Goal: Information Seeking & Learning: Learn about a topic

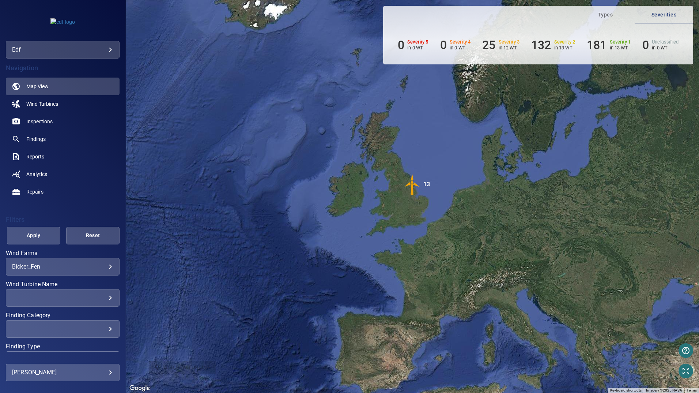
click at [107, 267] on div "**********" at bounding box center [63, 267] width 114 height 18
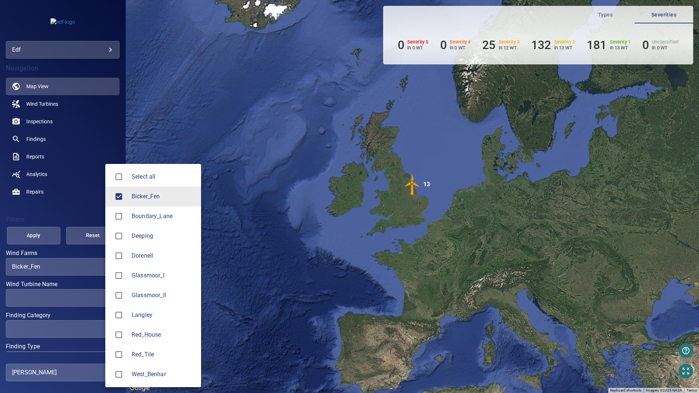
click at [106, 267] on body "**********" at bounding box center [349, 196] width 699 height 393
click at [145, 196] on span "Bicker_Fen" at bounding box center [164, 196] width 64 height 9
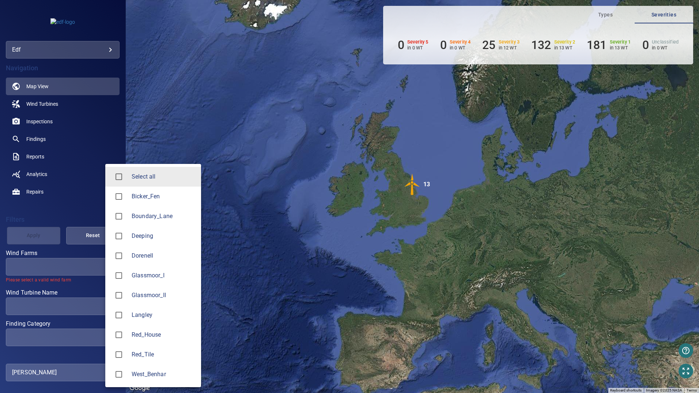
click at [143, 317] on span "Langley" at bounding box center [164, 314] width 64 height 9
type input "*******"
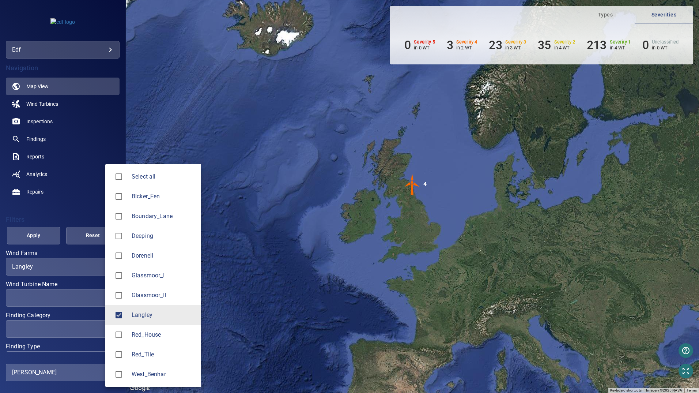
click at [39, 122] on div at bounding box center [349, 196] width 699 height 393
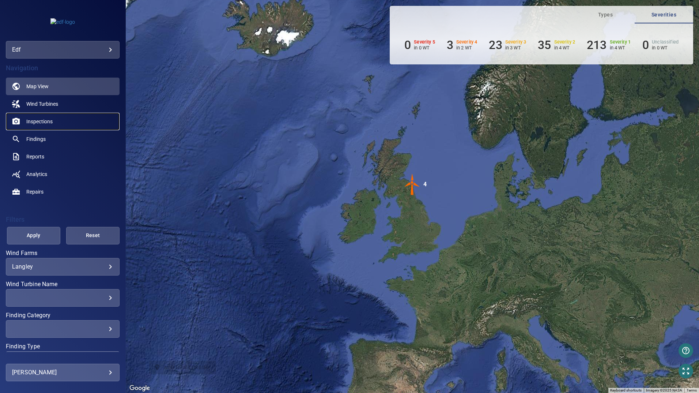
click at [39, 122] on span "Inspections" at bounding box center [39, 121] width 26 height 7
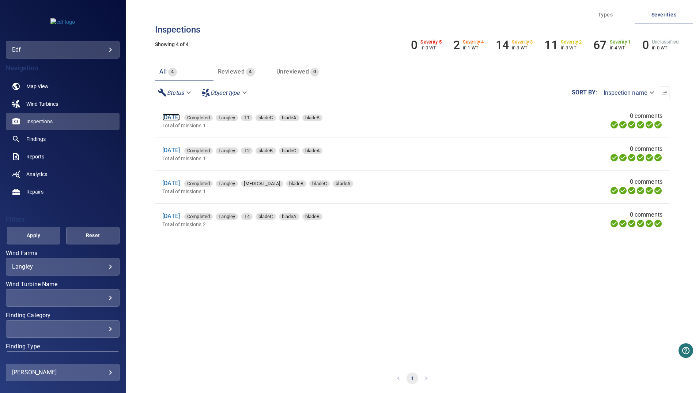
click at [180, 116] on link "[DATE]" at bounding box center [171, 117] width 18 height 7
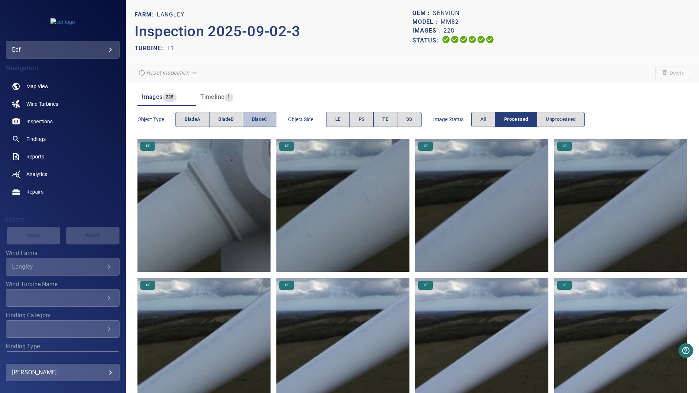
click at [255, 118] on span "bladeC" at bounding box center [259, 119] width 15 height 8
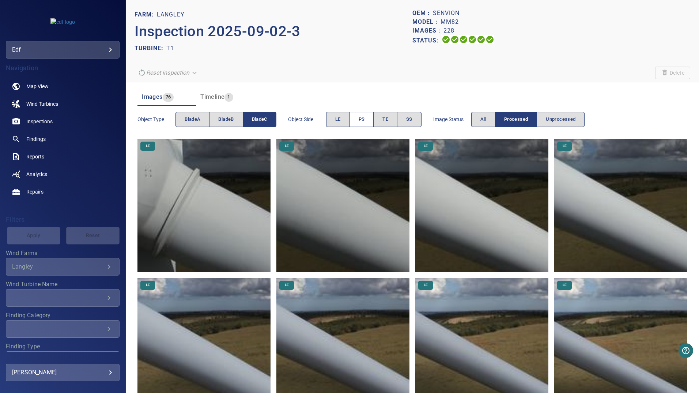
click at [367, 118] on button "PS" at bounding box center [361, 119] width 24 height 15
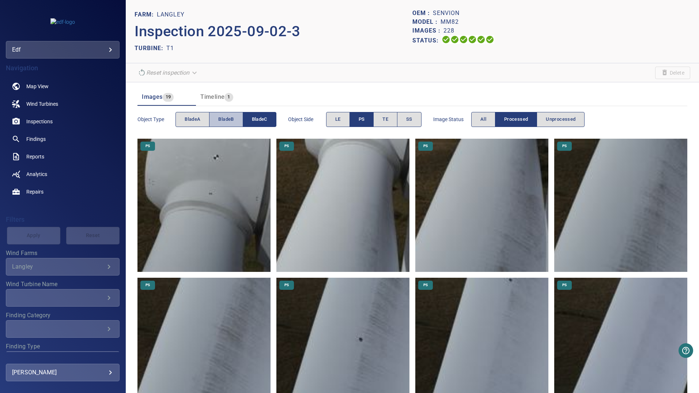
click at [231, 120] on span "bladeB" at bounding box center [225, 119] width 15 height 8
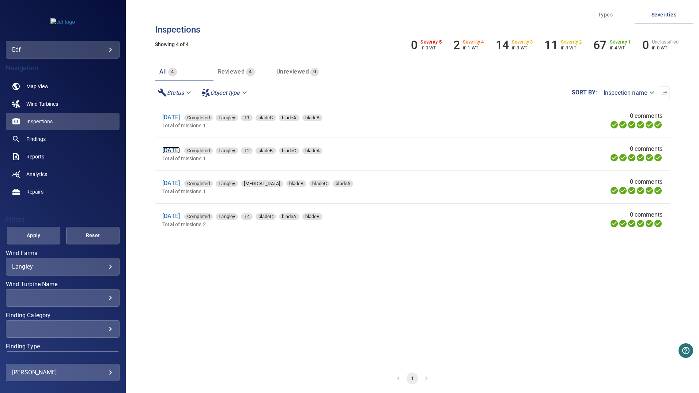
click at [180, 151] on link "[DATE]" at bounding box center [171, 150] width 18 height 7
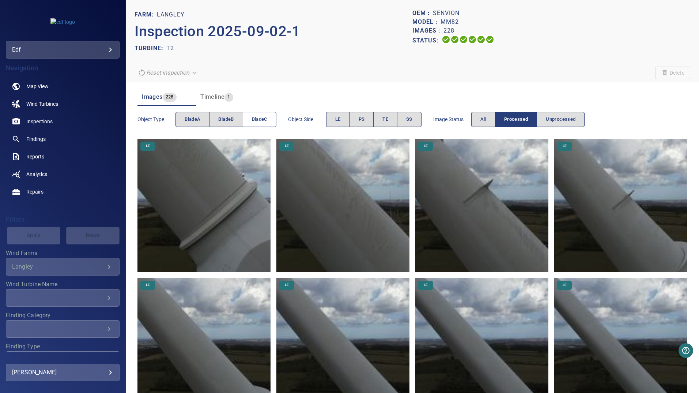
click at [267, 120] on span "bladeC" at bounding box center [259, 119] width 15 height 8
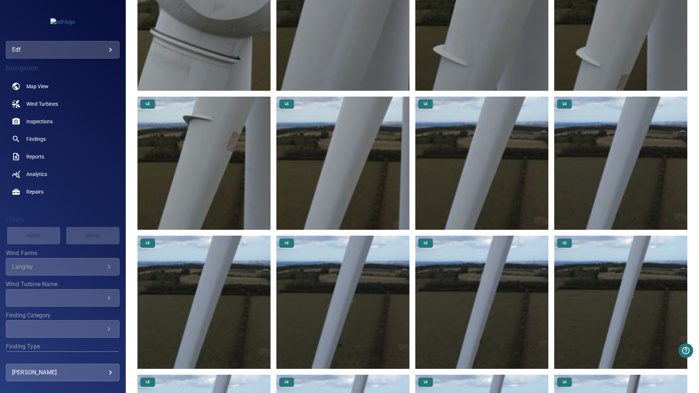
scroll to position [37, 0]
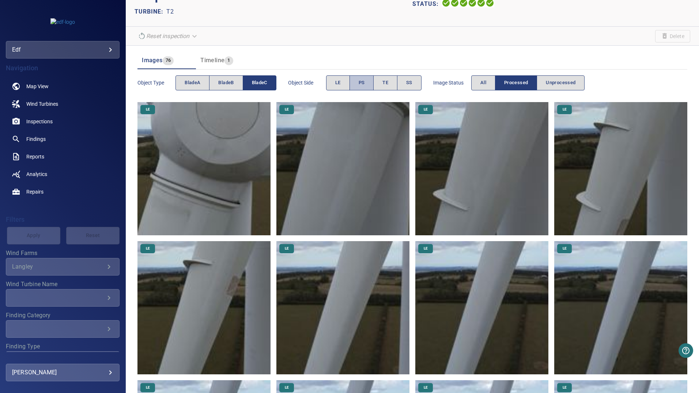
click at [370, 83] on button "PS" at bounding box center [361, 82] width 24 height 15
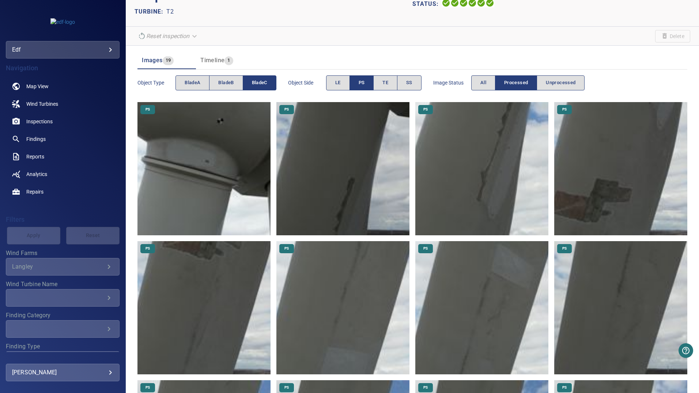
click at [189, 268] on img at bounding box center [203, 307] width 133 height 133
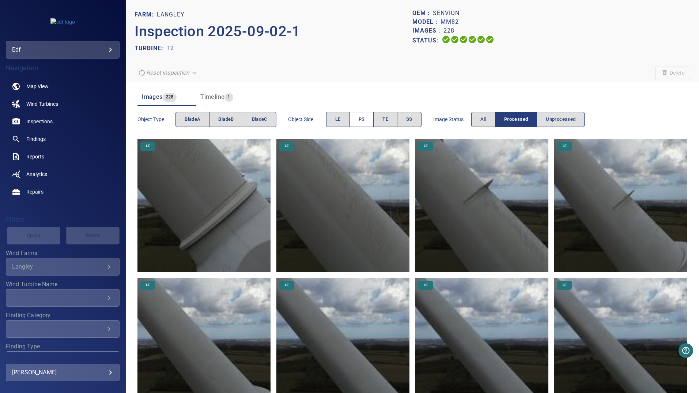
click at [363, 116] on span "PS" at bounding box center [362, 119] width 6 height 8
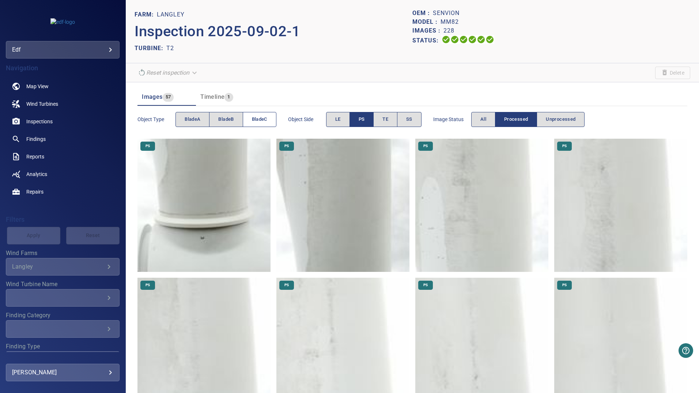
click at [250, 120] on button "bladeC" at bounding box center [260, 119] width 34 height 15
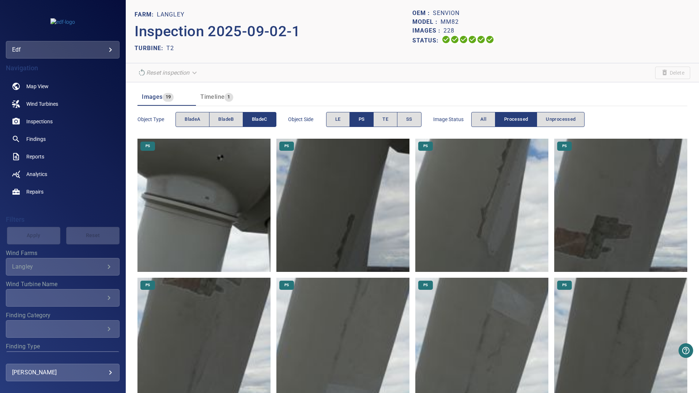
click at [579, 237] on img at bounding box center [620, 205] width 133 height 133
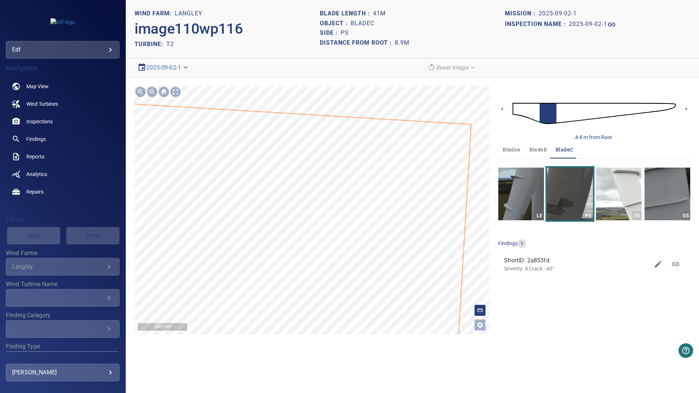
click at [412, 243] on icon at bounding box center [241, 233] width 459 height 271
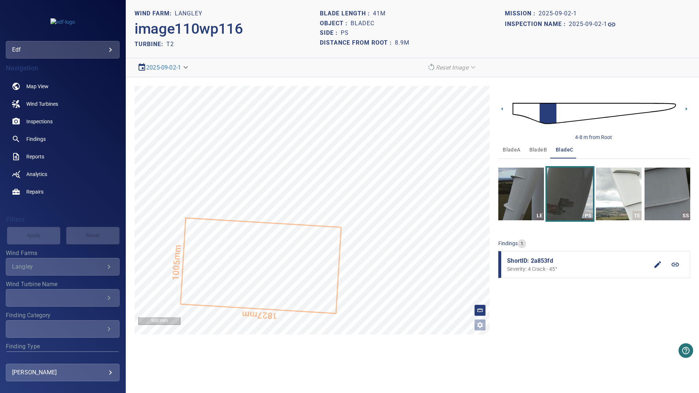
click at [676, 266] on icon at bounding box center [675, 264] width 7 height 4
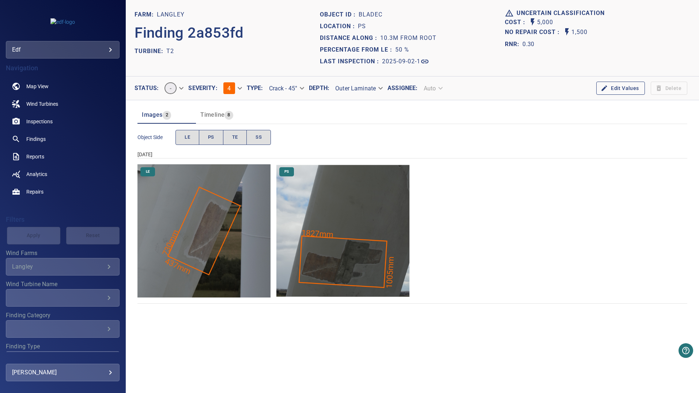
click at [209, 114] on span "Timeline" at bounding box center [212, 114] width 24 height 7
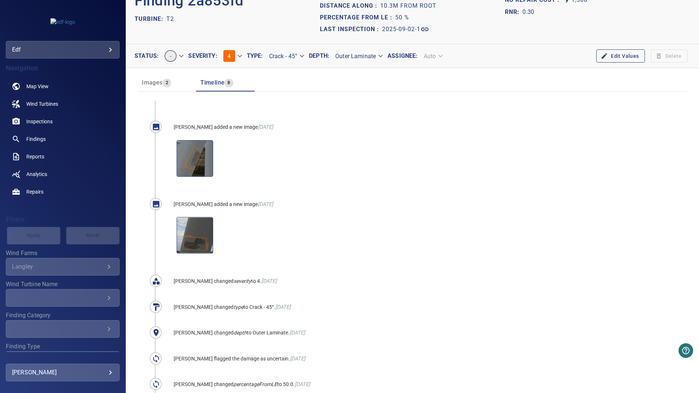
scroll to position [18, 0]
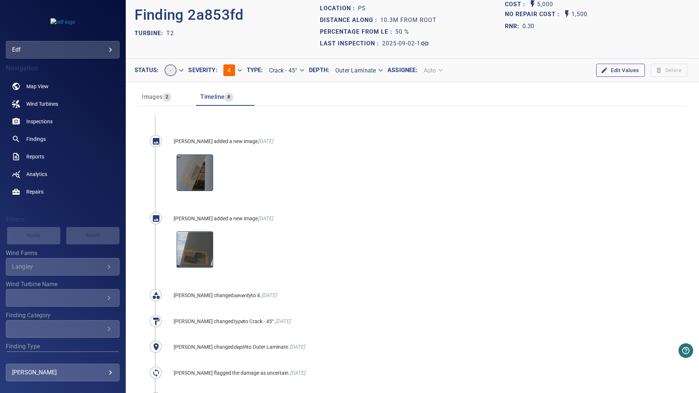
click at [159, 97] on span "Images" at bounding box center [152, 96] width 20 height 7
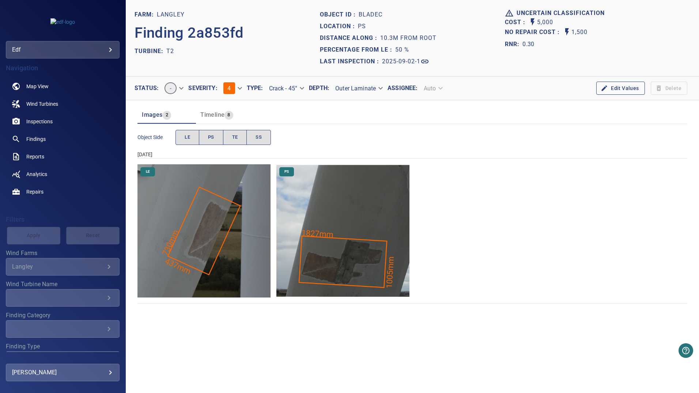
scroll to position [0, 0]
click at [336, 261] on img "Langley/T2/2025-09-02-1/2025-09-02-1/image110wp116.jpg" at bounding box center [342, 230] width 133 height 133
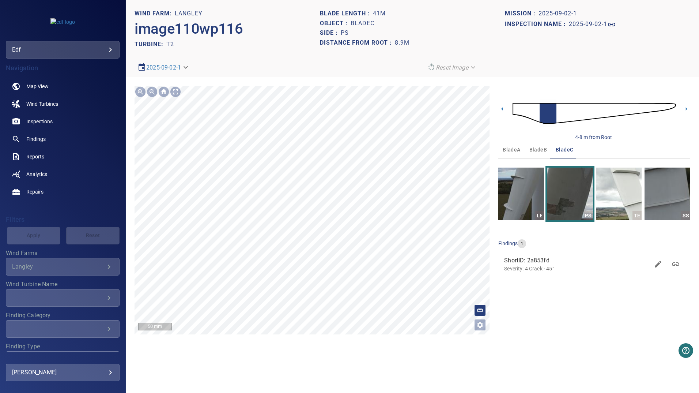
click at [415, 278] on icon at bounding box center [404, 125] width 1259 height 744
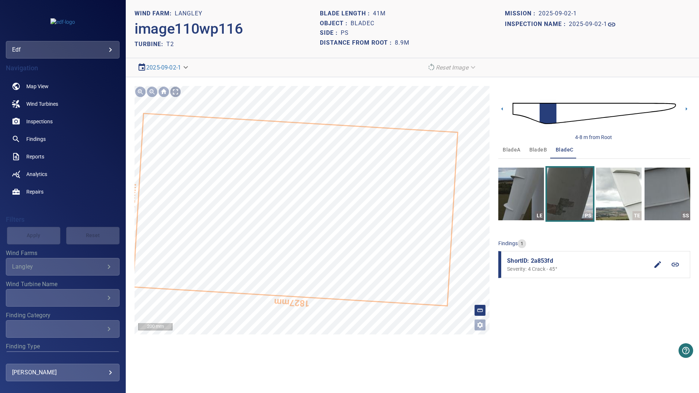
click at [175, 88] on div at bounding box center [176, 92] width 12 height 12
